Goal: Check status

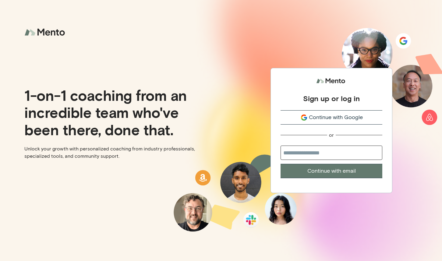
click at [320, 116] on span "Continue with Google" at bounding box center [336, 117] width 54 height 8
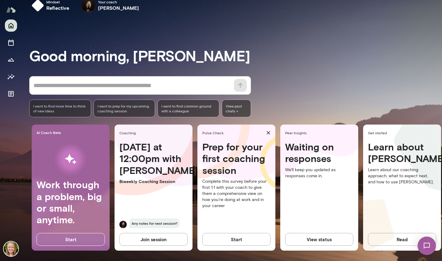
scroll to position [13, 0]
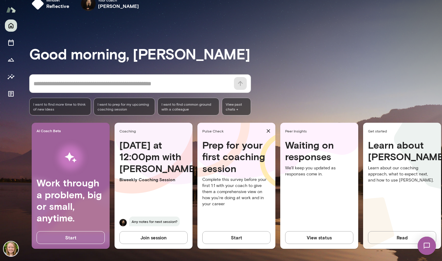
click at [303, 235] on button "View status" at bounding box center [319, 237] width 68 height 13
